Goal: Task Accomplishment & Management: Manage account settings

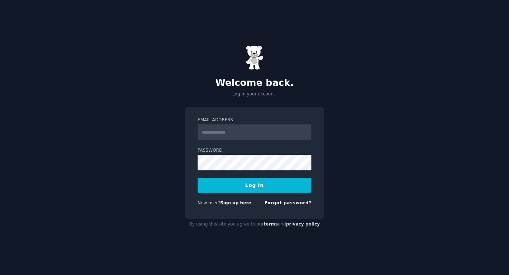
click at [240, 201] on link "Sign up here" at bounding box center [235, 202] width 31 height 5
click at [233, 134] on input "Email Address" at bounding box center [255, 132] width 114 height 16
type input "**********"
click at [198, 178] on button "Log In" at bounding box center [255, 185] width 114 height 15
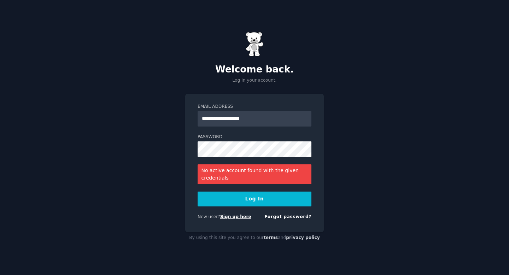
click at [240, 218] on link "Sign up here" at bounding box center [235, 216] width 31 height 5
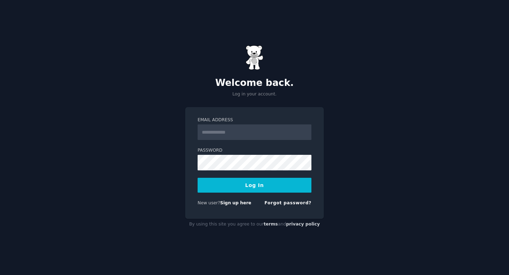
click at [227, 125] on input "Email Address" at bounding box center [255, 132] width 114 height 16
type input "**********"
click at [294, 204] on link "Forgot password?" at bounding box center [287, 202] width 47 height 5
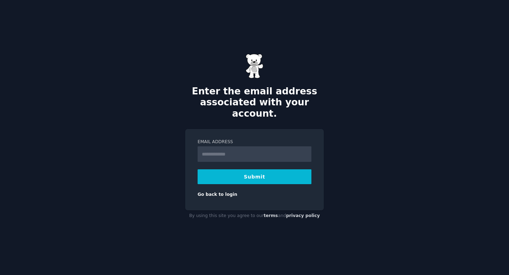
click at [214, 148] on input "Email Address" at bounding box center [255, 154] width 114 height 16
type input "**********"
click at [253, 175] on button "Submit" at bounding box center [255, 176] width 114 height 15
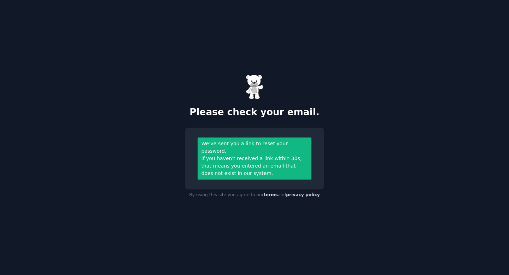
click at [358, 139] on div "Please check your email. We’ve sent you a link to reset your password. If you h…" at bounding box center [254, 137] width 509 height 275
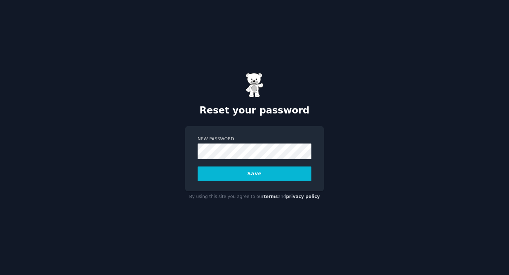
click at [254, 175] on button "Save" at bounding box center [255, 173] width 114 height 15
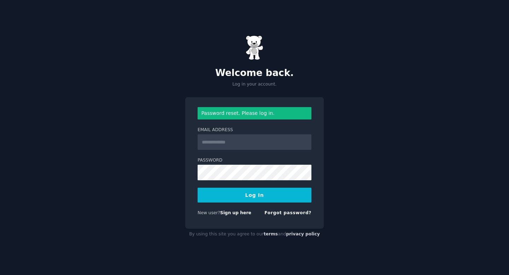
click at [215, 143] on input "Email Address" at bounding box center [255, 142] width 114 height 16
type input "**********"
click at [253, 189] on button "Log In" at bounding box center [255, 195] width 114 height 15
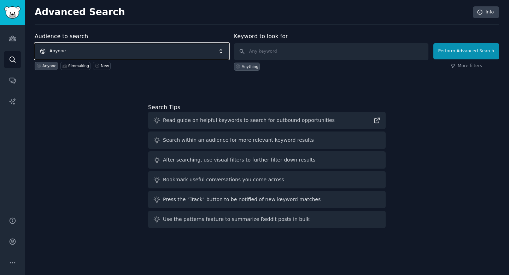
click at [209, 50] on span "Anyone" at bounding box center [132, 51] width 194 height 16
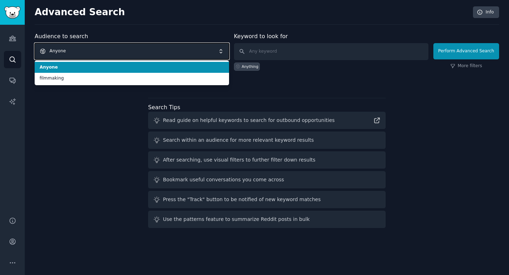
click at [209, 50] on span "Anyone" at bounding box center [132, 51] width 194 height 16
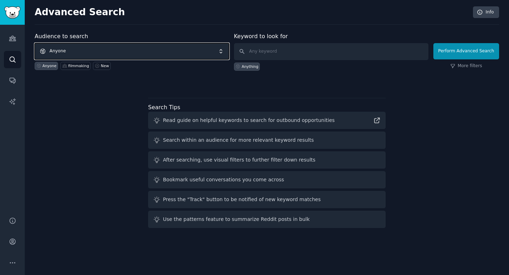
click at [209, 50] on span "Anyone" at bounding box center [132, 51] width 194 height 16
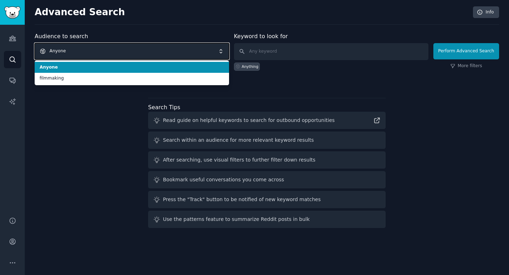
click at [209, 50] on span "Anyone" at bounding box center [132, 51] width 194 height 16
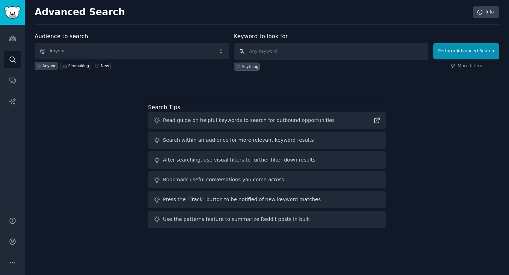
click at [301, 54] on input "text" at bounding box center [331, 51] width 194 height 17
click at [11, 39] on icon "Sidebar" at bounding box center [12, 38] width 7 height 7
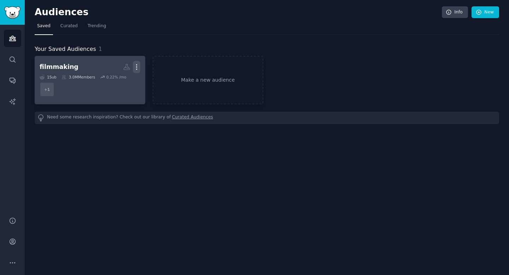
click at [137, 65] on icon "button" at bounding box center [136, 66] width 7 height 7
click at [119, 81] on p "Delete" at bounding box center [117, 81] width 16 height 7
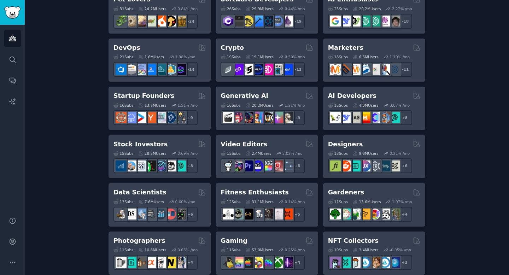
scroll to position [147, 0]
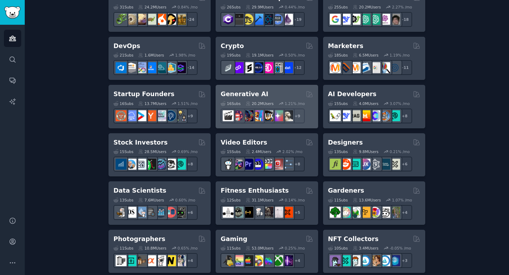
click at [247, 96] on h2 "Generative AI" at bounding box center [244, 94] width 48 height 9
